Goal: Task Accomplishment & Management: Manage account settings

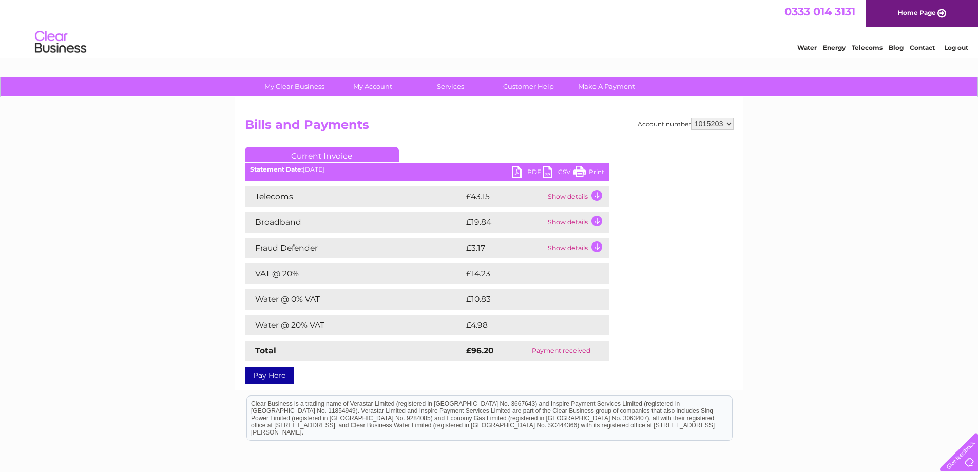
click at [805, 48] on link "Water" at bounding box center [807, 48] width 20 height 8
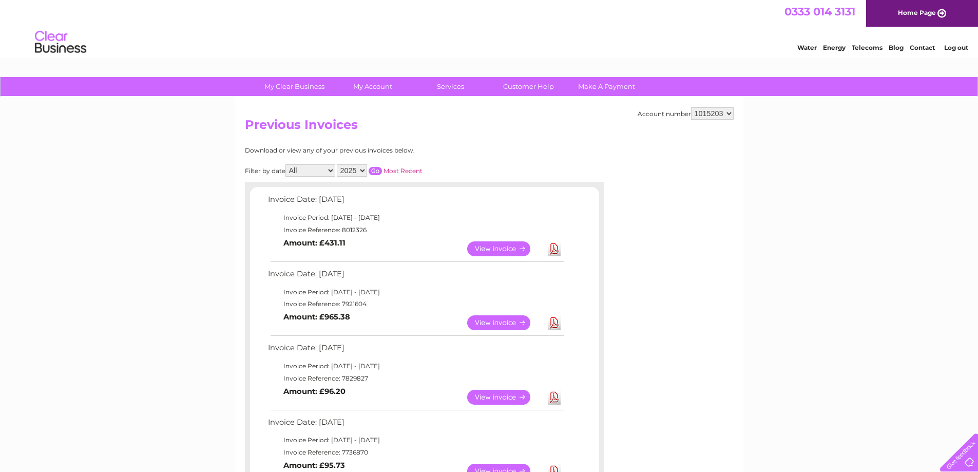
click at [489, 247] on link "View" at bounding box center [504, 248] width 75 height 15
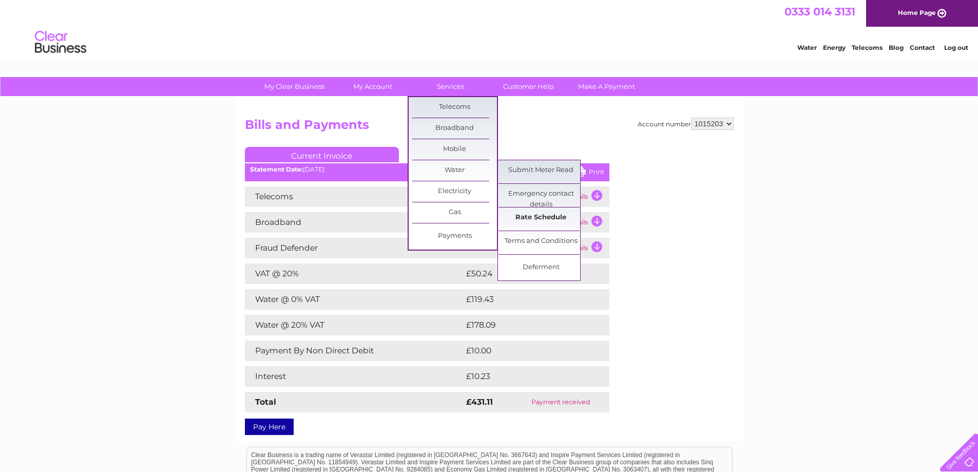
click at [528, 216] on link "Rate Schedule" at bounding box center [541, 217] width 85 height 21
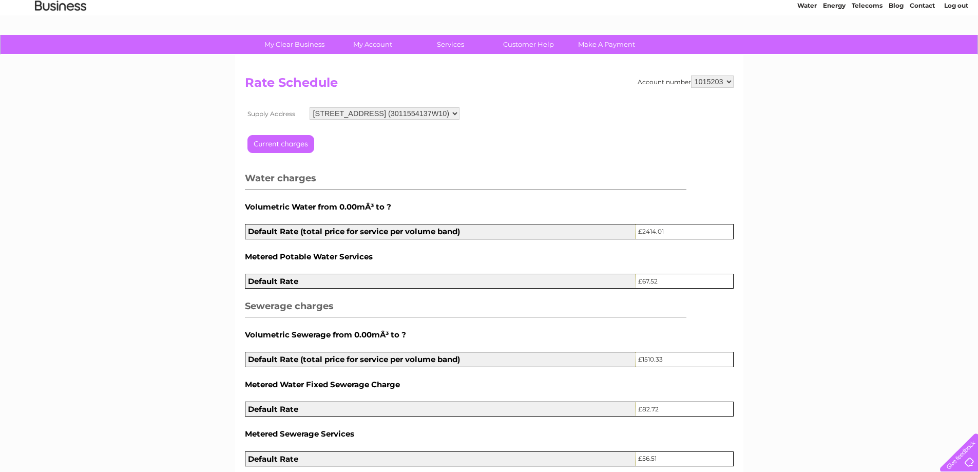
scroll to position [38, 0]
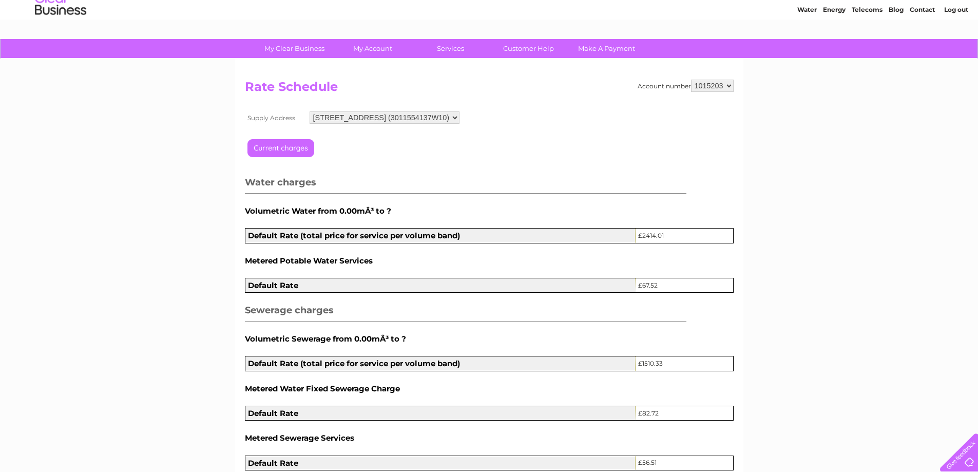
click at [460, 117] on select "3, The Square, Wildeness Road, Onslow Village, Guildford, Surrey, GU2 7QR (3011…" at bounding box center [385, 117] width 150 height 12
click at [462, 116] on select "3, The Square, Wildeness Road, Onslow Village, Guildford, Surrey, GU2 7QR (3011…" at bounding box center [386, 117] width 151 height 13
click at [283, 148] on input "button" at bounding box center [293, 152] width 92 height 26
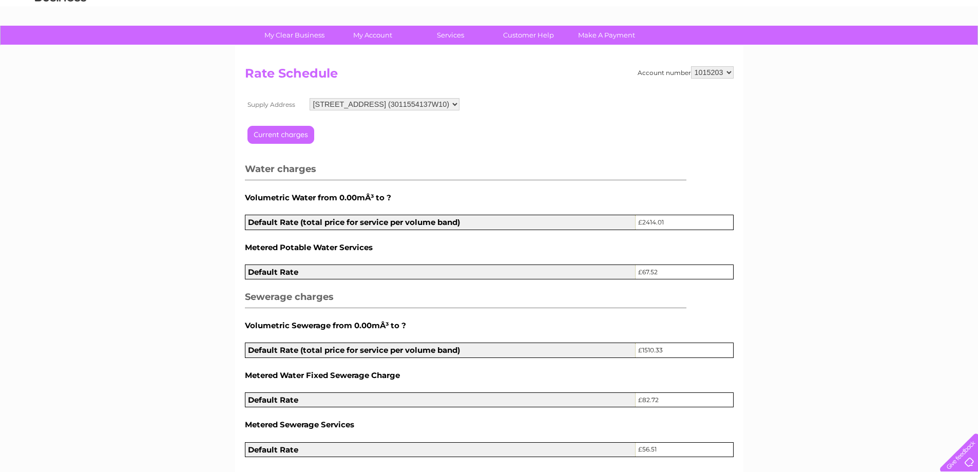
scroll to position [0, 0]
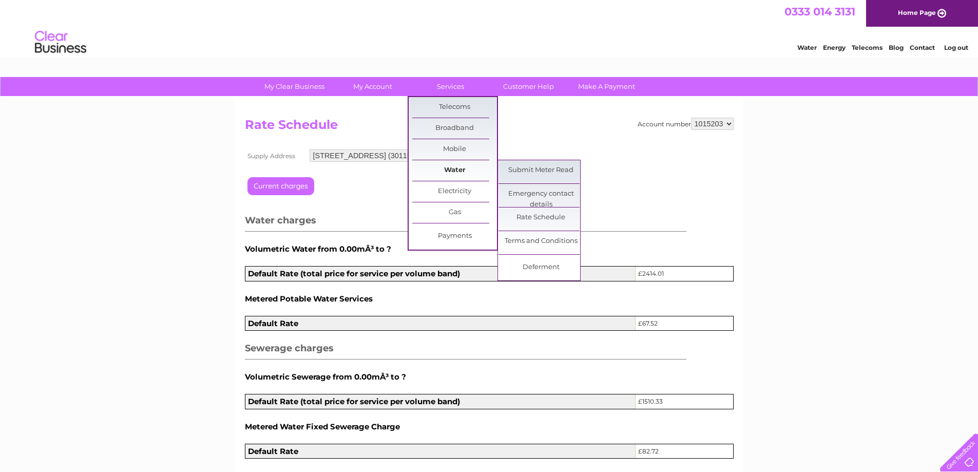
click at [451, 168] on link "Water" at bounding box center [454, 170] width 85 height 21
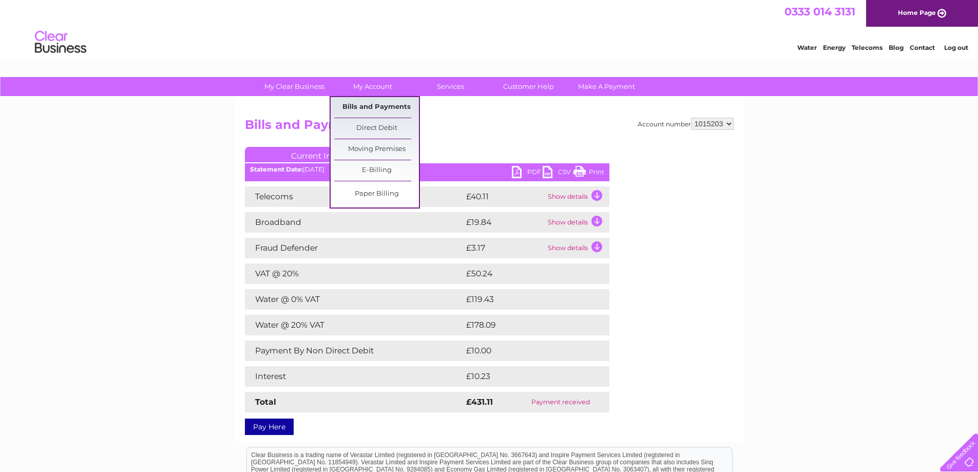
click at [378, 104] on link "Bills and Payments" at bounding box center [376, 107] width 85 height 21
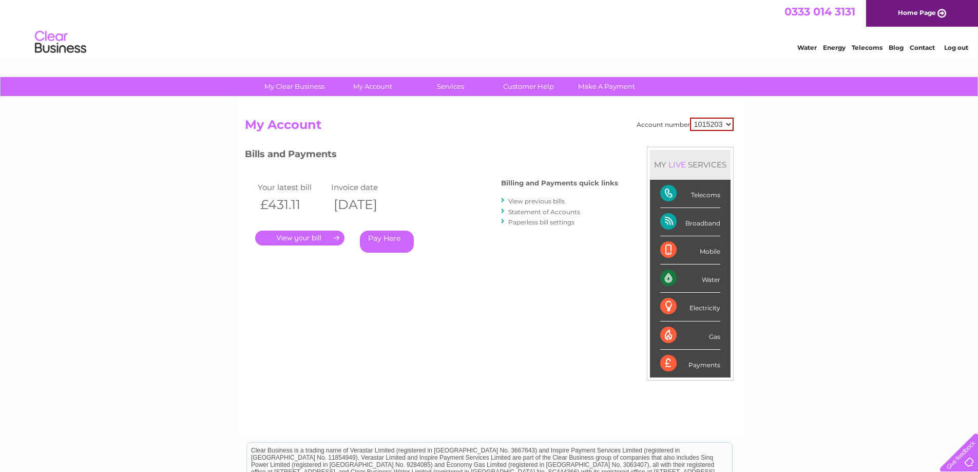
click at [297, 236] on link "." at bounding box center [299, 238] width 89 height 15
click at [708, 276] on div "Water" at bounding box center [690, 278] width 60 height 28
click at [667, 277] on div "Water" at bounding box center [690, 278] width 60 height 28
click at [528, 211] on link "Statement of Accounts" at bounding box center [544, 212] width 72 height 8
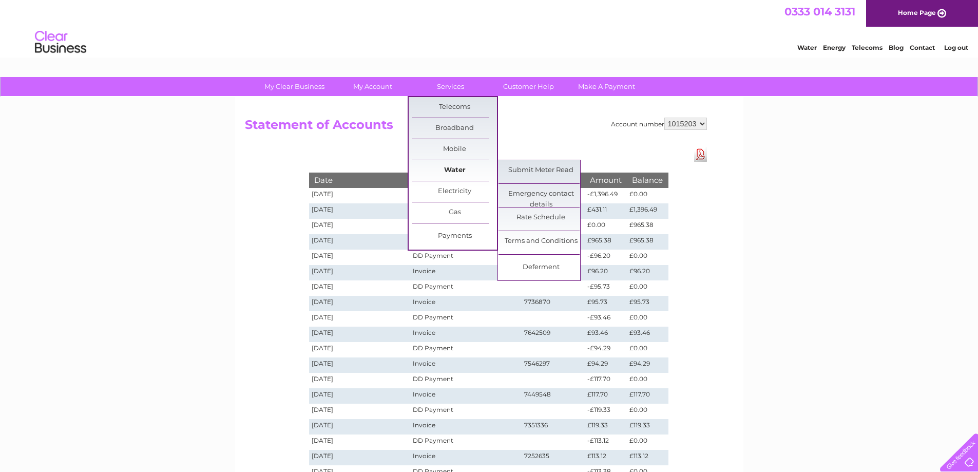
click at [448, 169] on link "Water" at bounding box center [454, 170] width 85 height 21
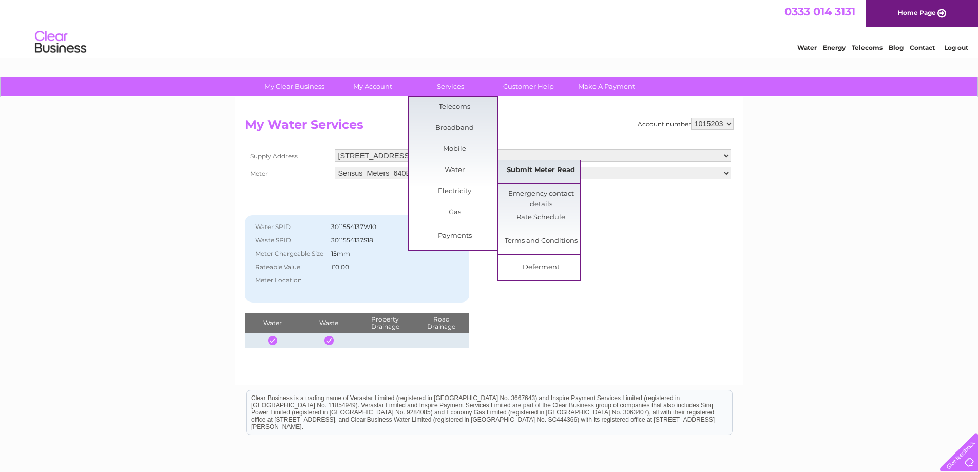
click at [534, 169] on link "Submit Meter Read" at bounding box center [541, 170] width 85 height 21
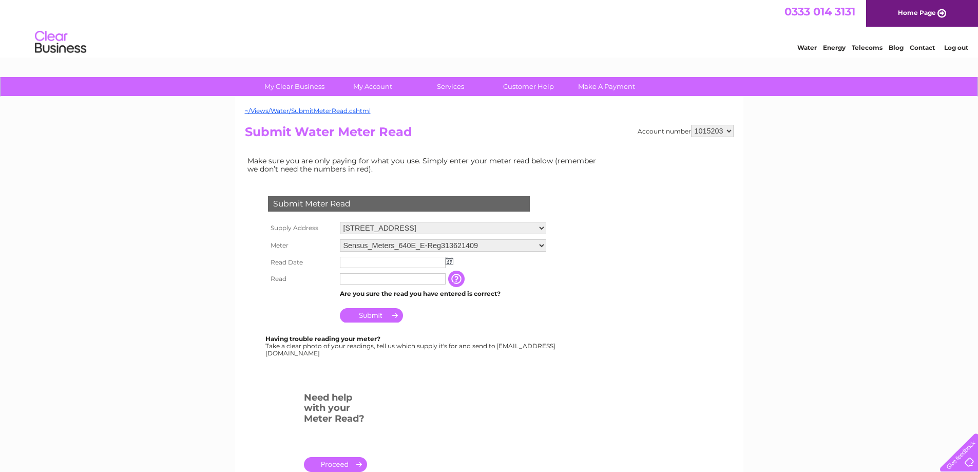
click at [729, 130] on select "1015203" at bounding box center [712, 131] width 43 height 12
click at [305, 109] on link "~/Views/Water/SubmitMeterRead.cshtml" at bounding box center [308, 111] width 126 height 8
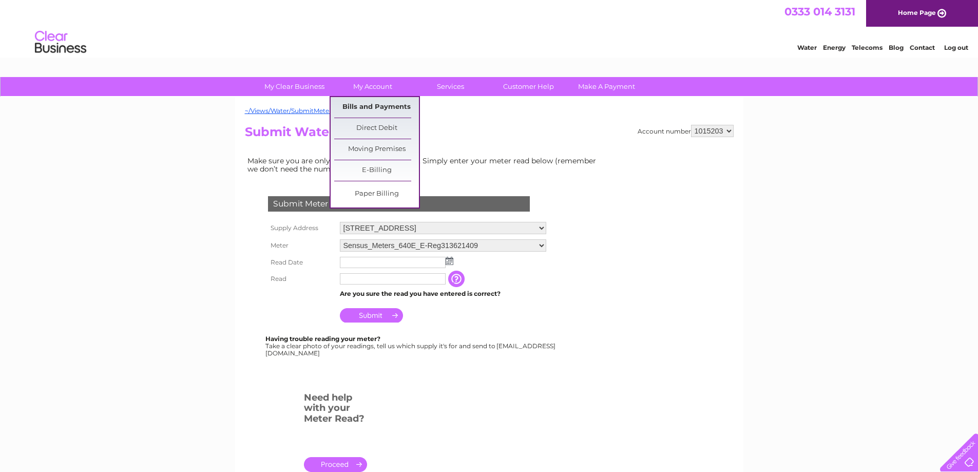
click at [361, 106] on link "Bills and Payments" at bounding box center [376, 107] width 85 height 21
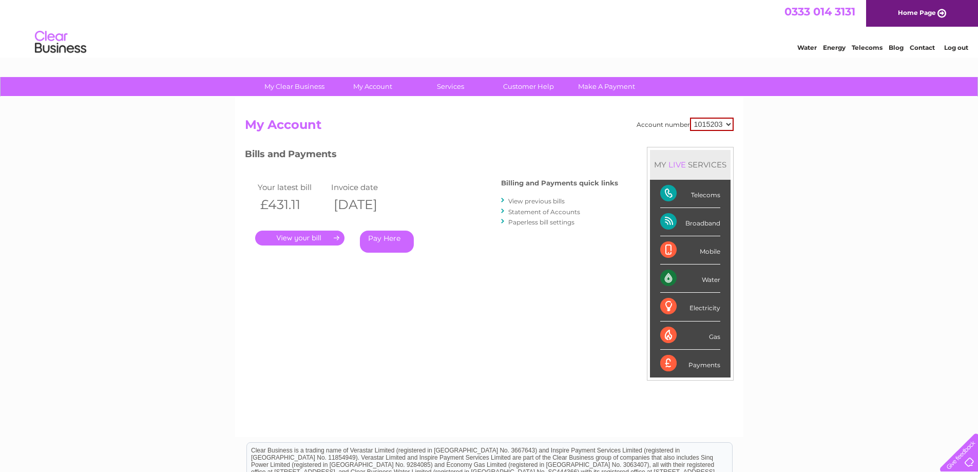
click at [527, 212] on link "Statement of Accounts" at bounding box center [544, 212] width 72 height 8
click at [538, 201] on link "View previous bills" at bounding box center [536, 201] width 56 height 8
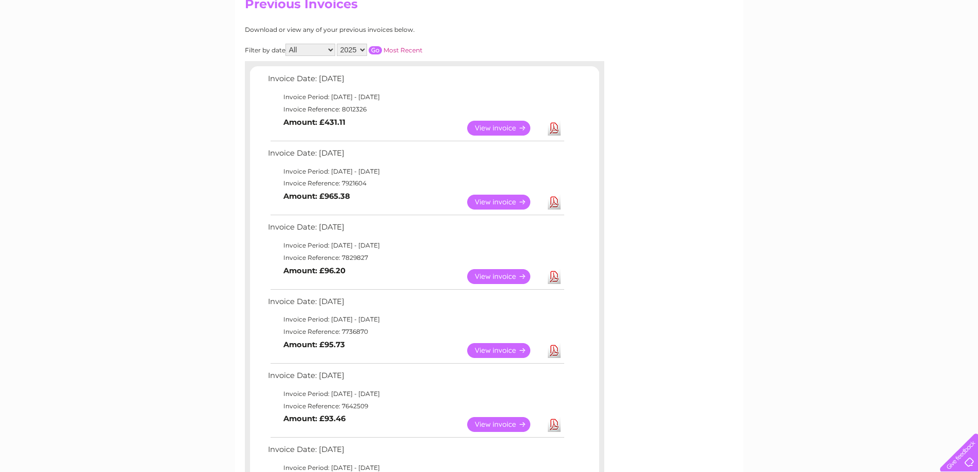
scroll to position [51, 0]
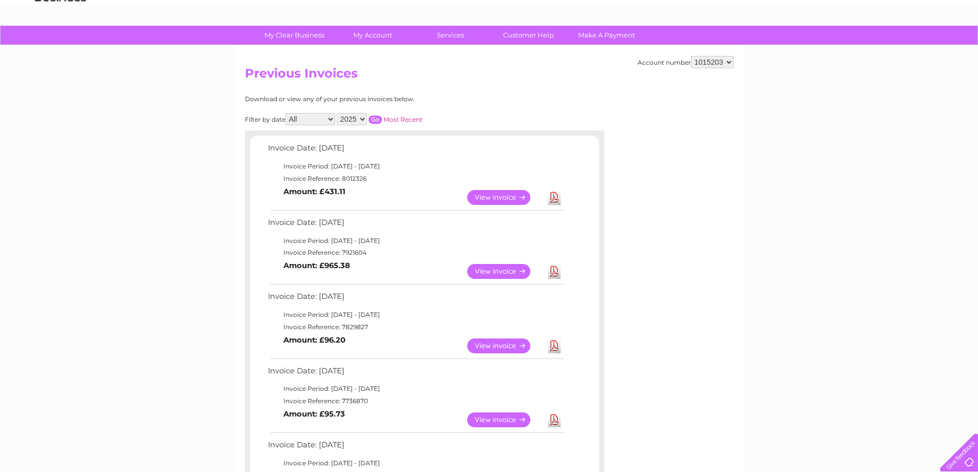
click at [489, 196] on link "View" at bounding box center [504, 197] width 75 height 15
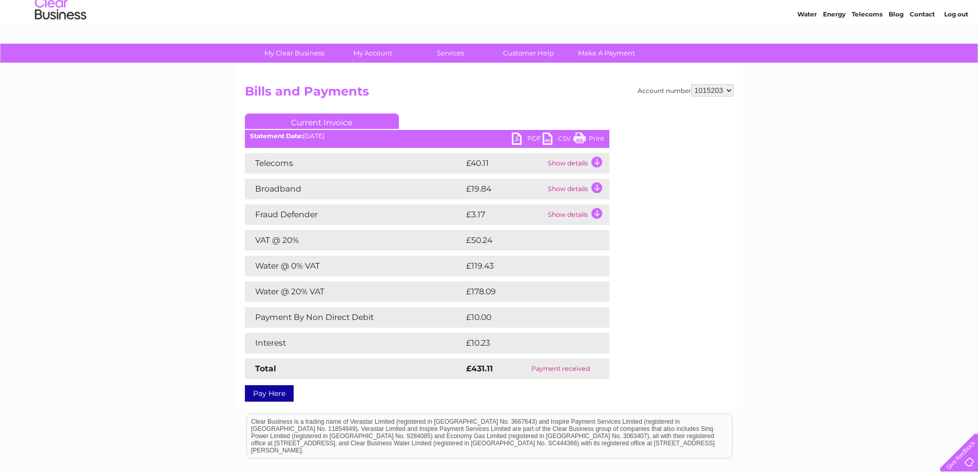
scroll to position [51, 0]
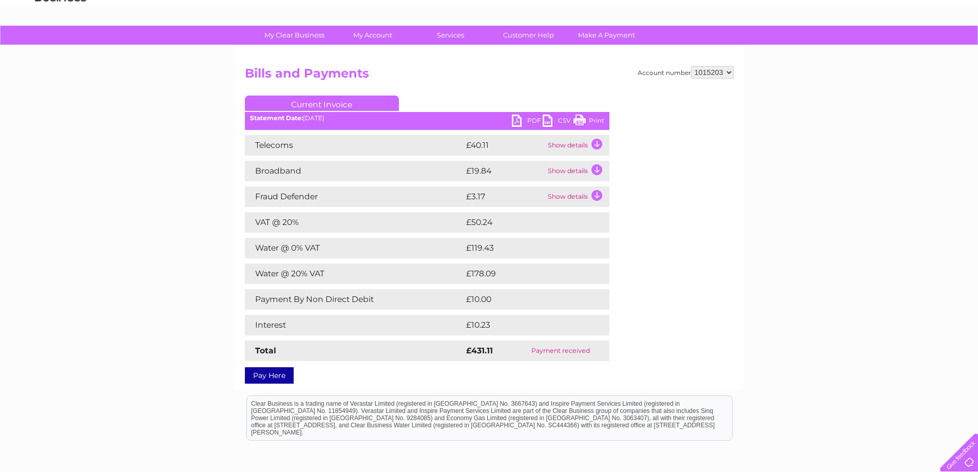
click at [268, 249] on td "Water @ 0% VAT" at bounding box center [354, 248] width 219 height 21
click at [578, 143] on td "Show details" at bounding box center [577, 145] width 64 height 21
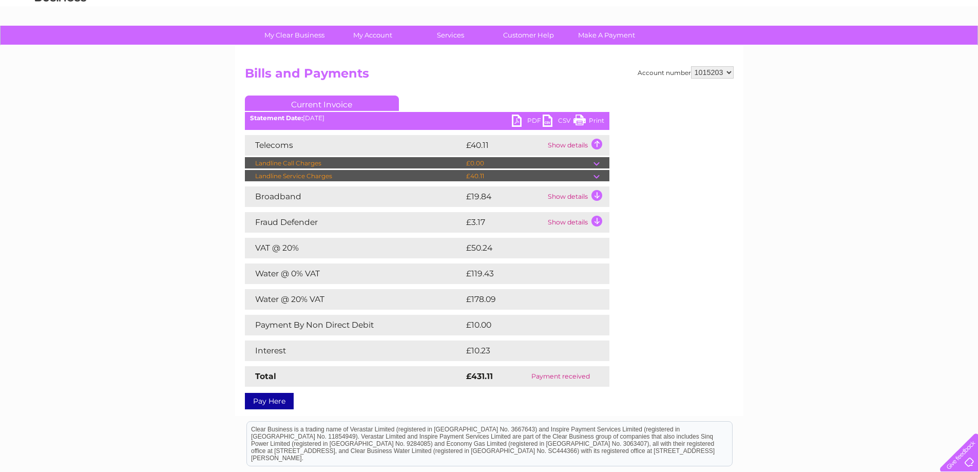
click at [596, 174] on td at bounding box center [602, 176] width 16 height 12
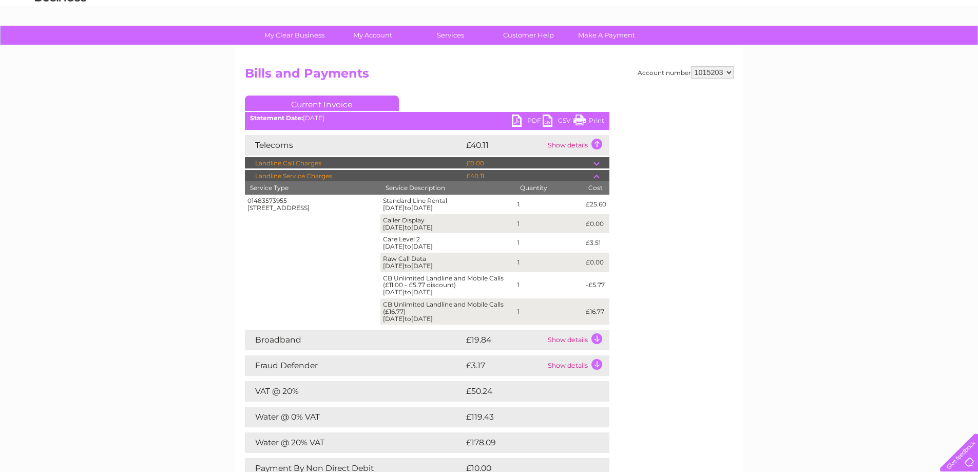
click at [595, 144] on td "Show details" at bounding box center [577, 145] width 64 height 21
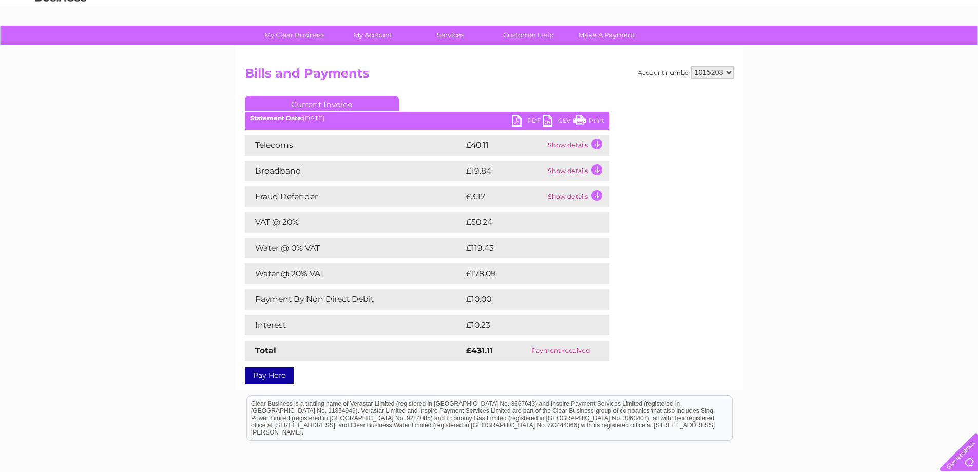
click at [315, 247] on td "Water @ 0% VAT" at bounding box center [354, 248] width 219 height 21
click at [502, 243] on td "£119.43" at bounding box center [527, 248] width 126 height 21
click at [502, 246] on td "£119.43" at bounding box center [527, 248] width 126 height 21
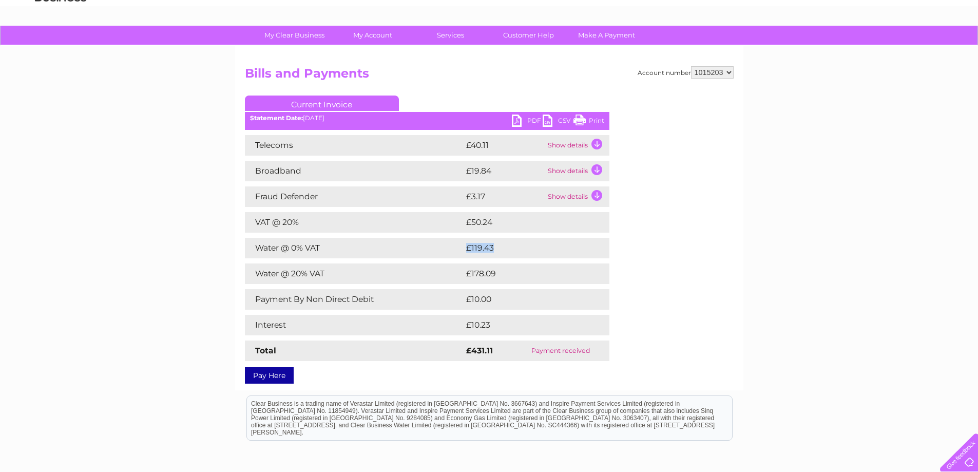
click at [535, 245] on td "£119.43" at bounding box center [527, 248] width 126 height 21
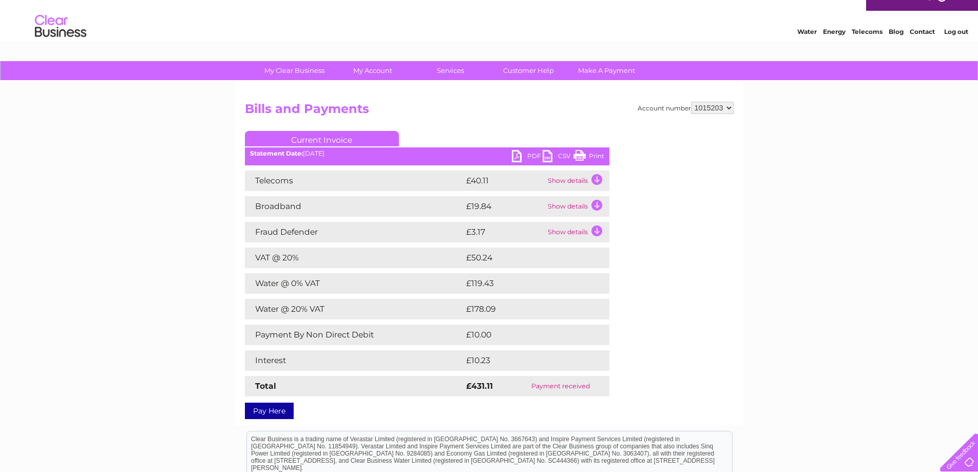
scroll to position [0, 0]
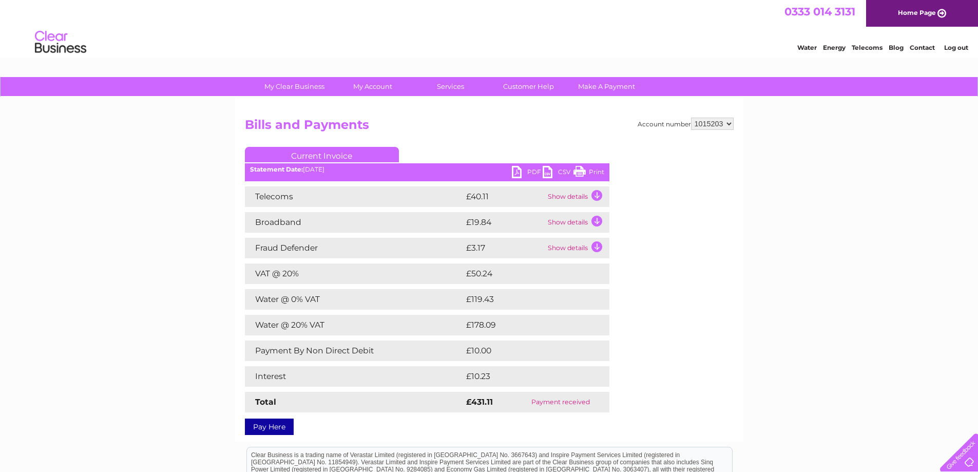
click at [956, 46] on link "Log out" at bounding box center [956, 48] width 24 height 8
